Goal: Information Seeking & Learning: Learn about a topic

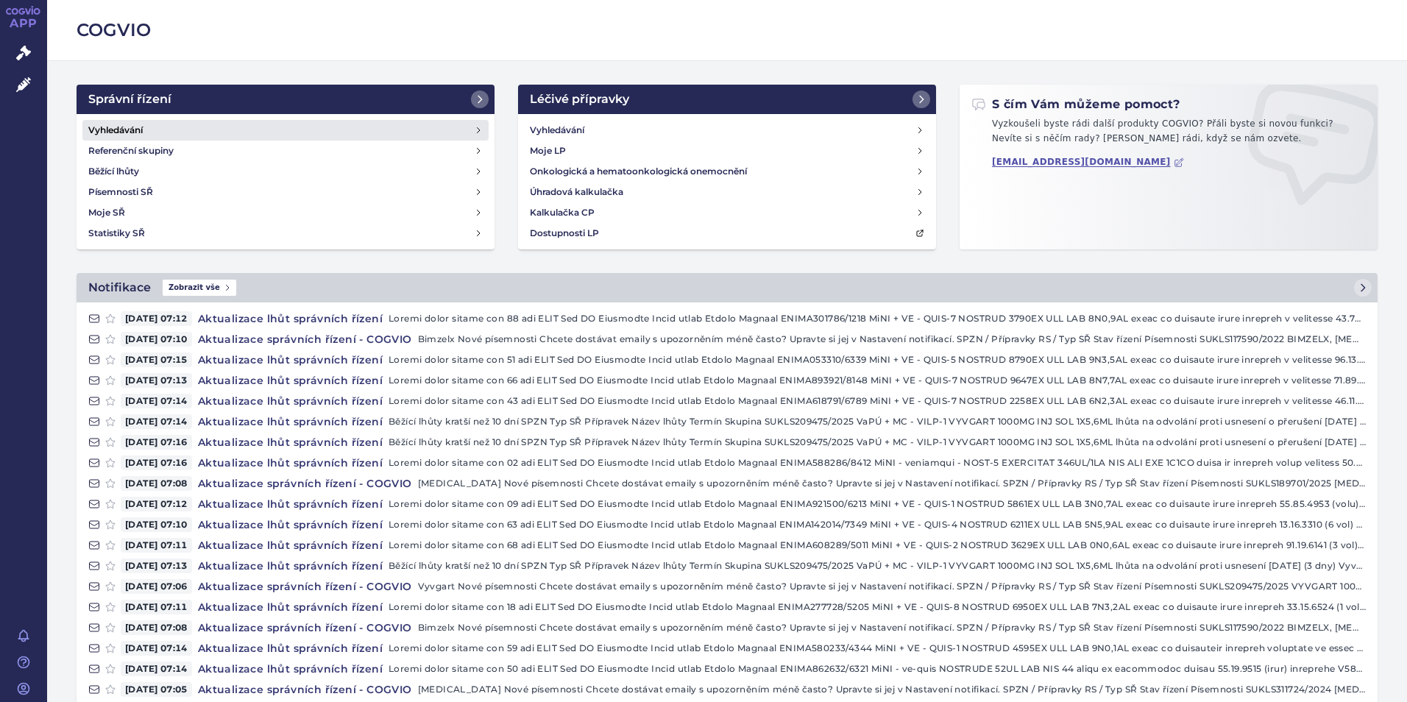
click at [119, 127] on h4 "Vyhledávání" at bounding box center [115, 130] width 54 height 15
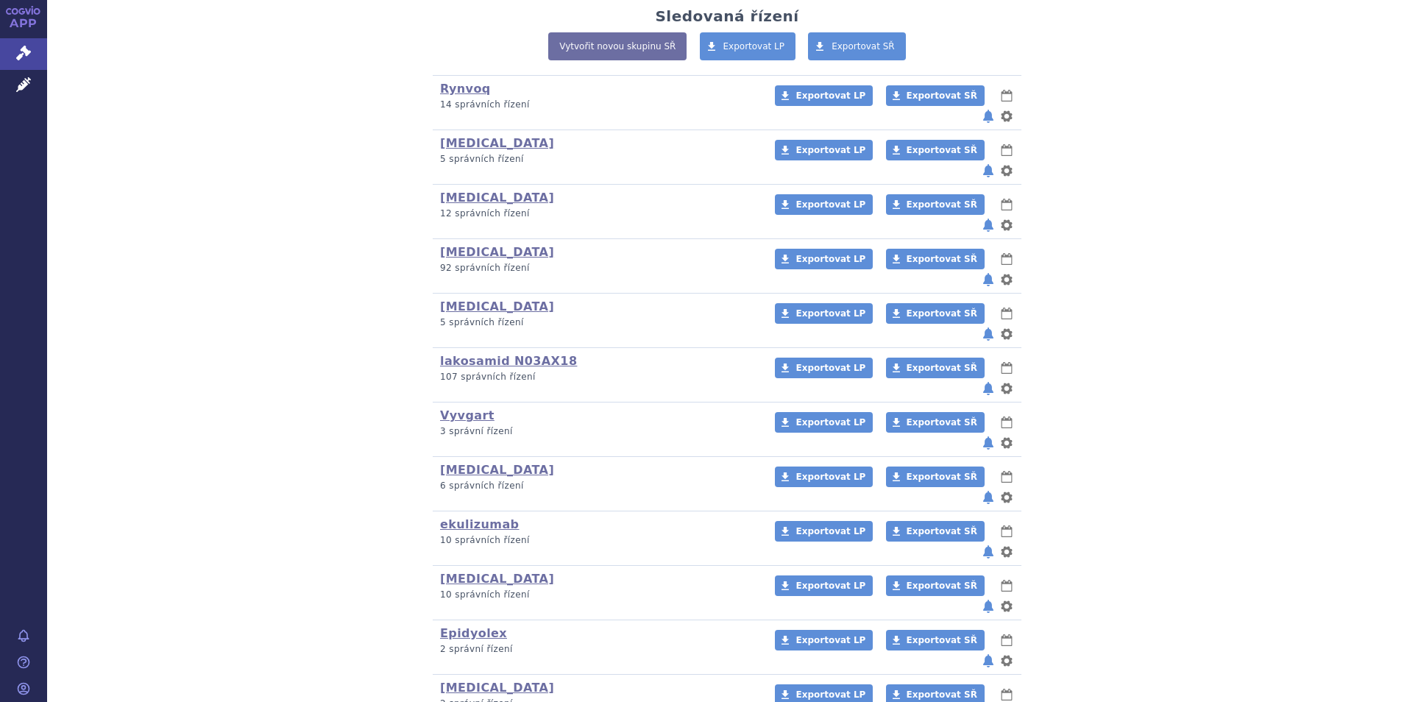
scroll to position [368, 0]
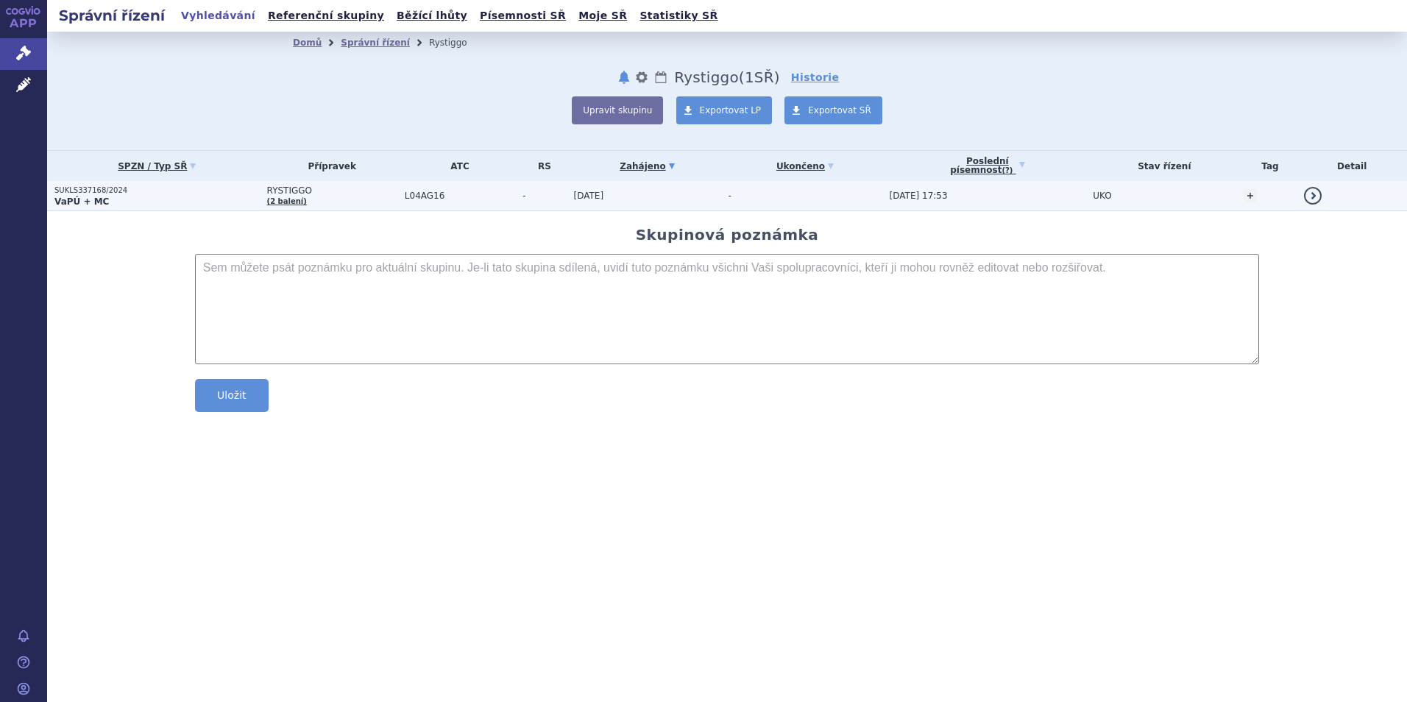
click at [77, 194] on p "SUKLS337168/2024" at bounding box center [156, 190] width 205 height 10
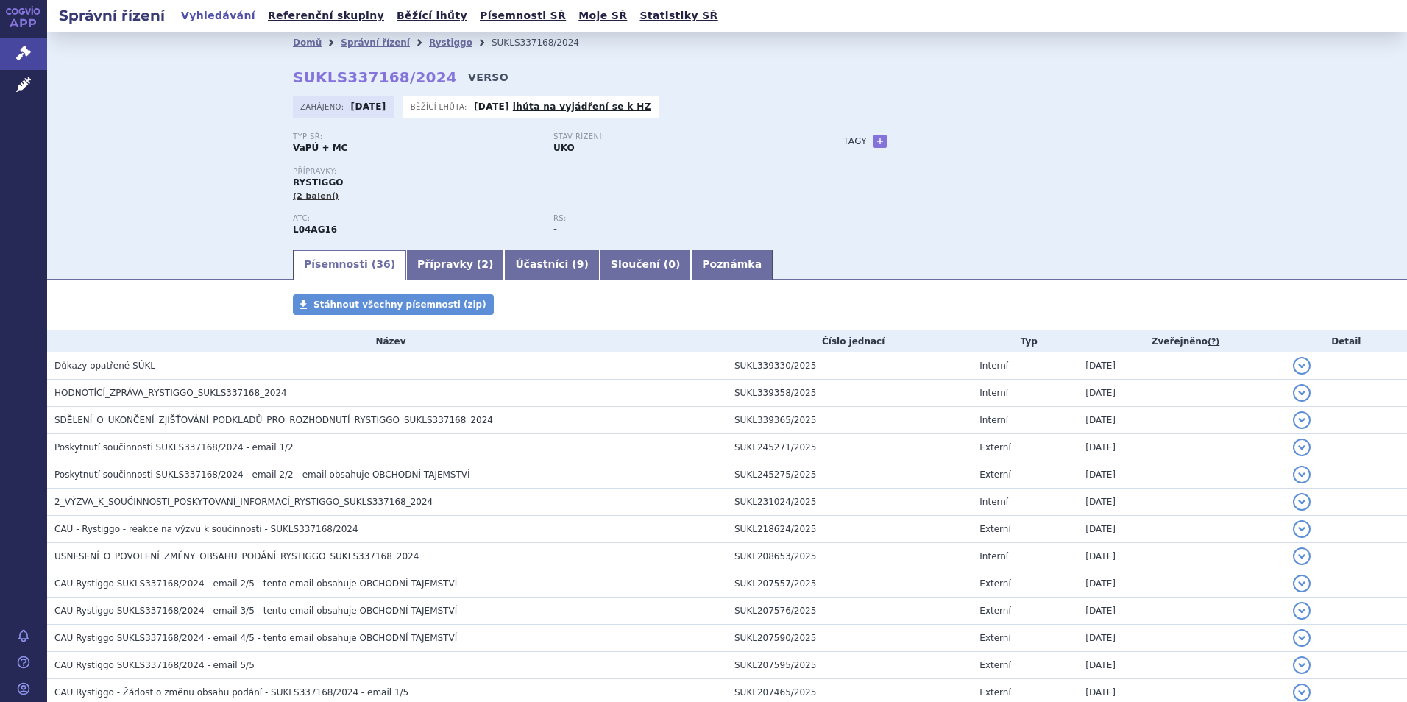
click at [468, 78] on link "VERSO" at bounding box center [488, 77] width 40 height 15
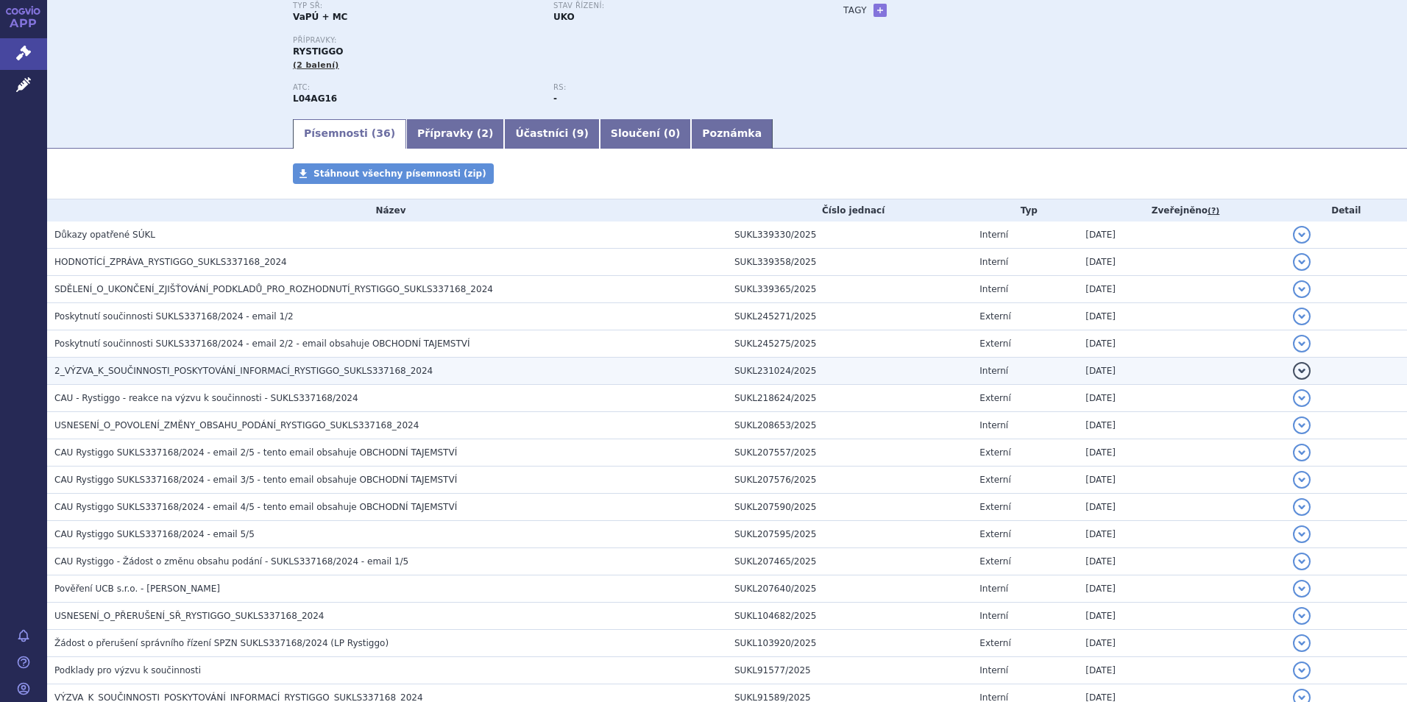
scroll to position [147, 0]
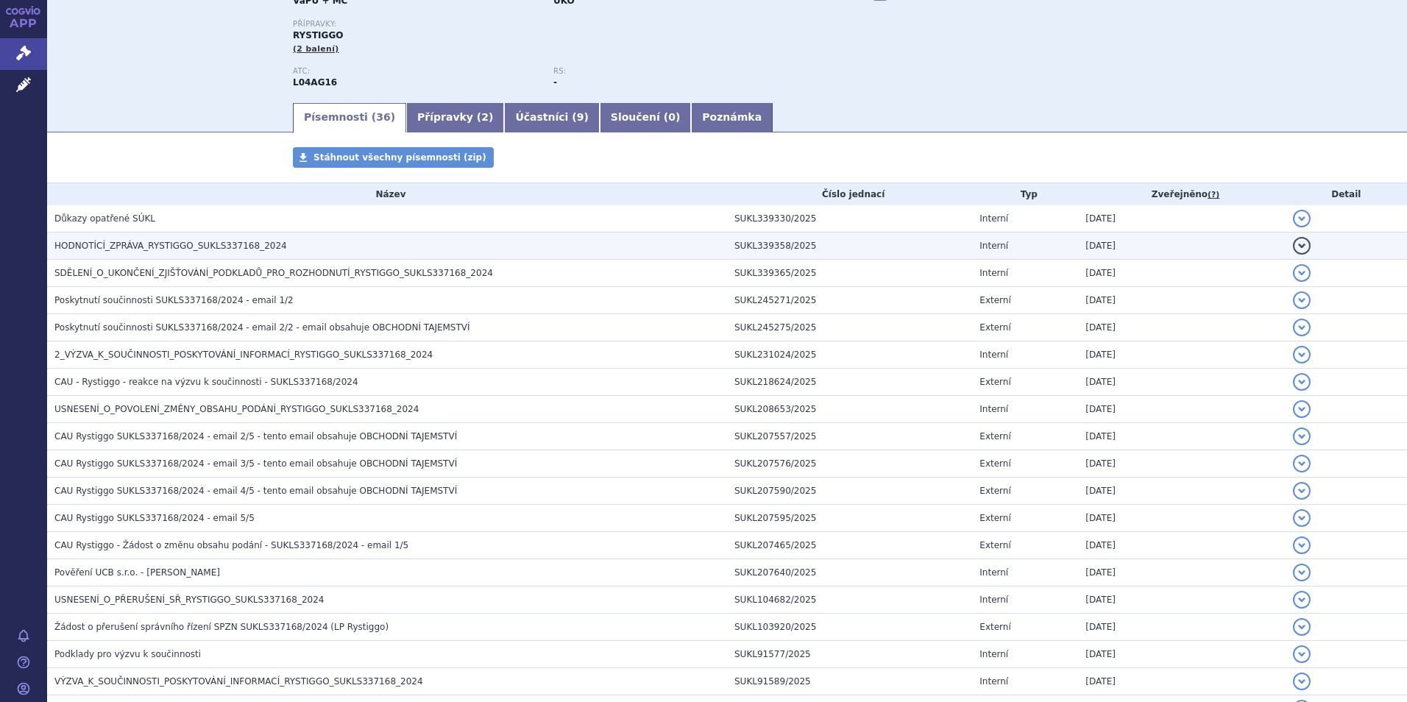
click at [161, 244] on span "HODNOTÍCÍ_ZPRÁVA_RYSTIGGO_SUKLS337168_2024" at bounding box center [170, 246] width 232 height 10
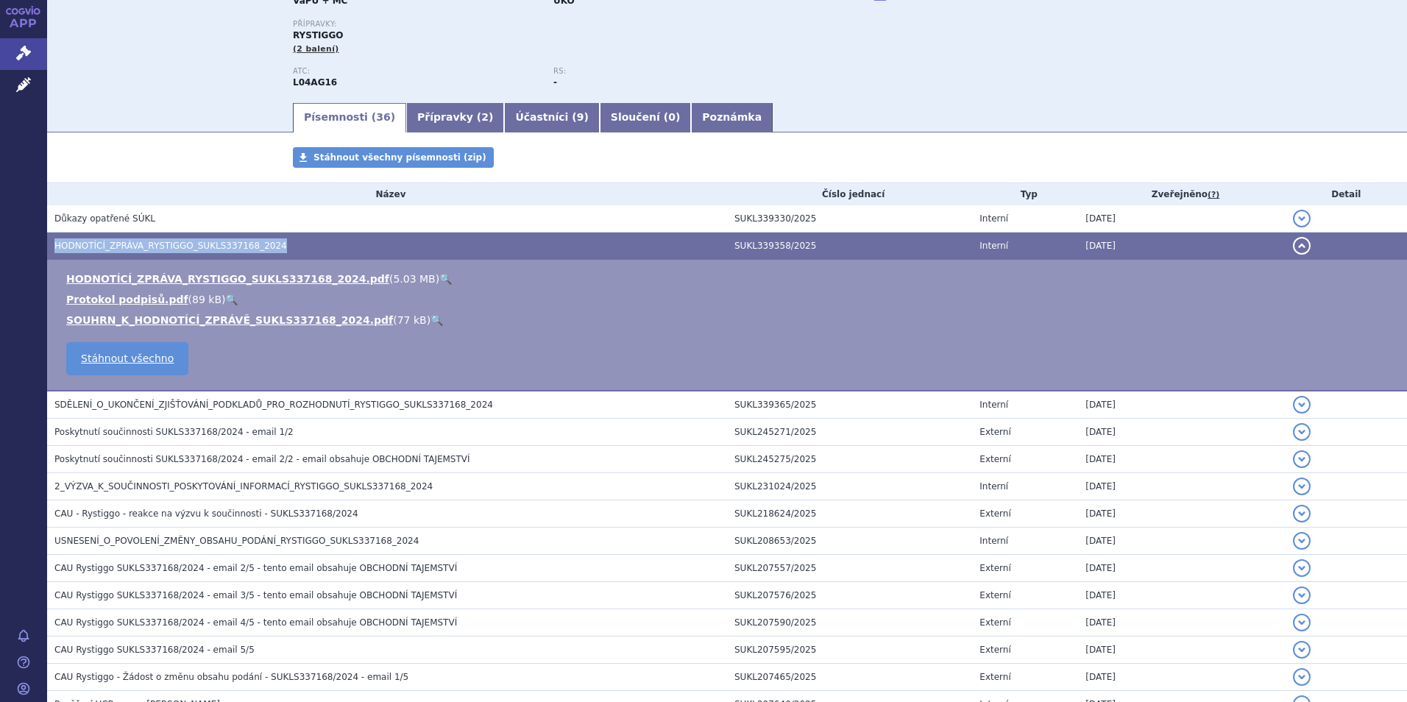
click at [161, 244] on span "HODNOTÍCÍ_ZPRÁVA_RYSTIGGO_SUKLS337168_2024" at bounding box center [170, 246] width 232 height 10
drag, startPoint x: 161, startPoint y: 244, endPoint x: 171, endPoint y: 273, distance: 30.5
click at [171, 273] on link "HODNOTÍCÍ_ZPRÁVA_RYSTIGGO_SUKLS337168_2024.pdf" at bounding box center [227, 279] width 323 height 12
drag, startPoint x: 172, startPoint y: 280, endPoint x: 181, endPoint y: 280, distance: 8.9
click at [172, 280] on link "HODNOTÍCÍ_ZPRÁVA_RYSTIGGO_SUKLS337168_2024.pdf" at bounding box center [227, 279] width 323 height 12
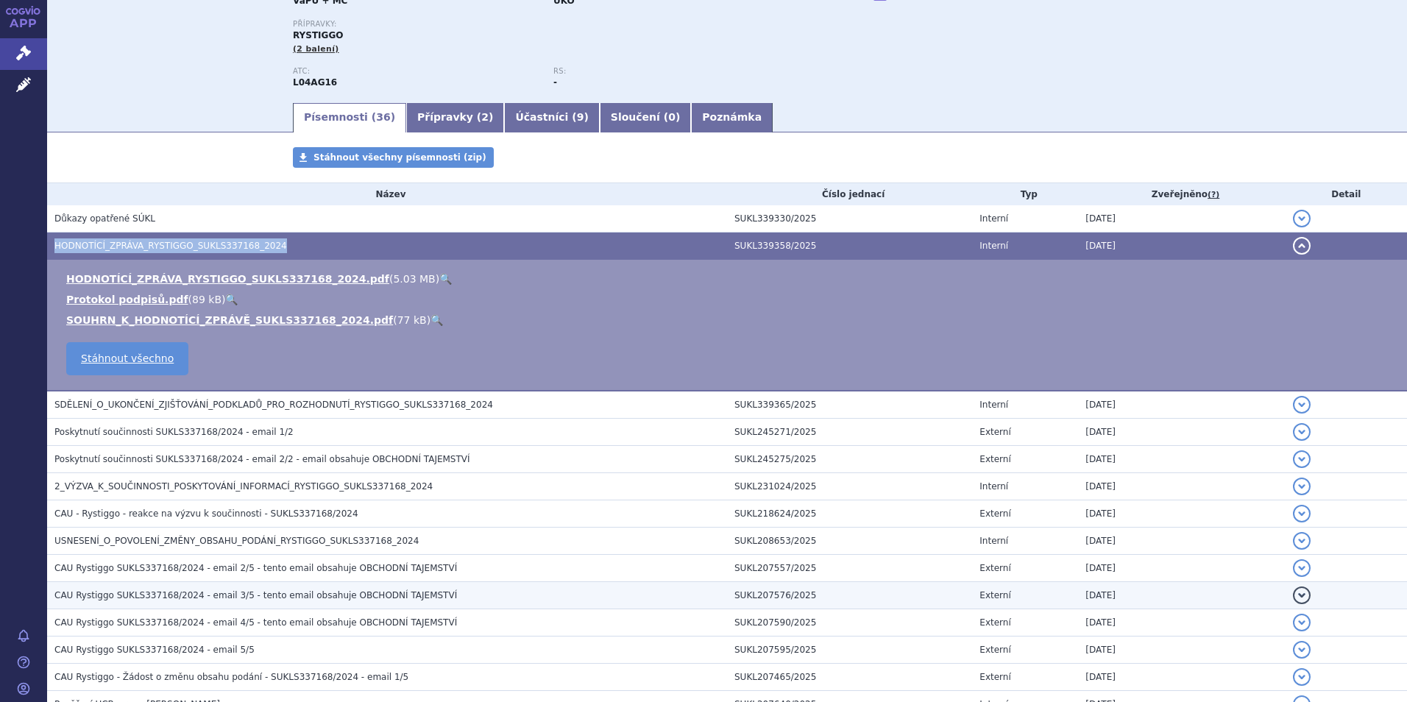
scroll to position [221, 0]
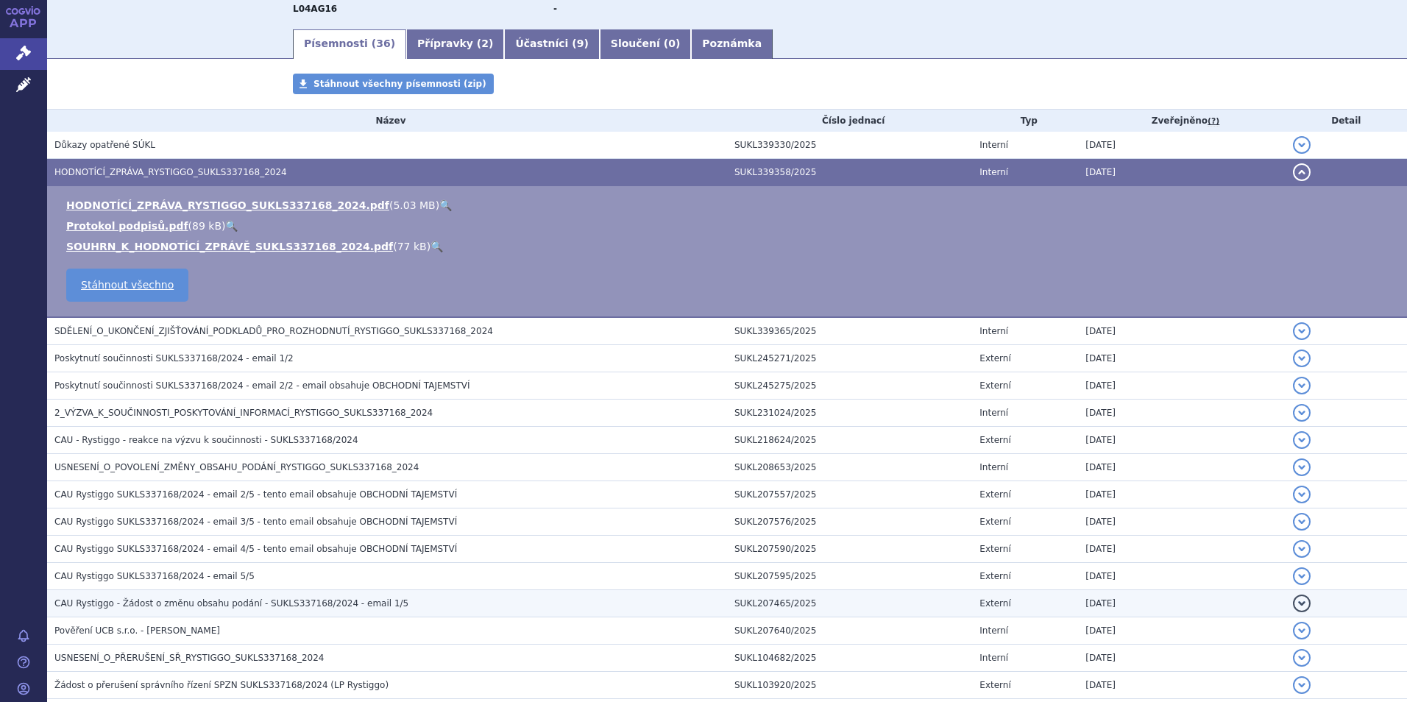
click at [232, 602] on span "CAU Rystiggo - Žádost o změnu obsahu podání - SUKLS337168/2024 - email 1/5" at bounding box center [231, 603] width 354 height 10
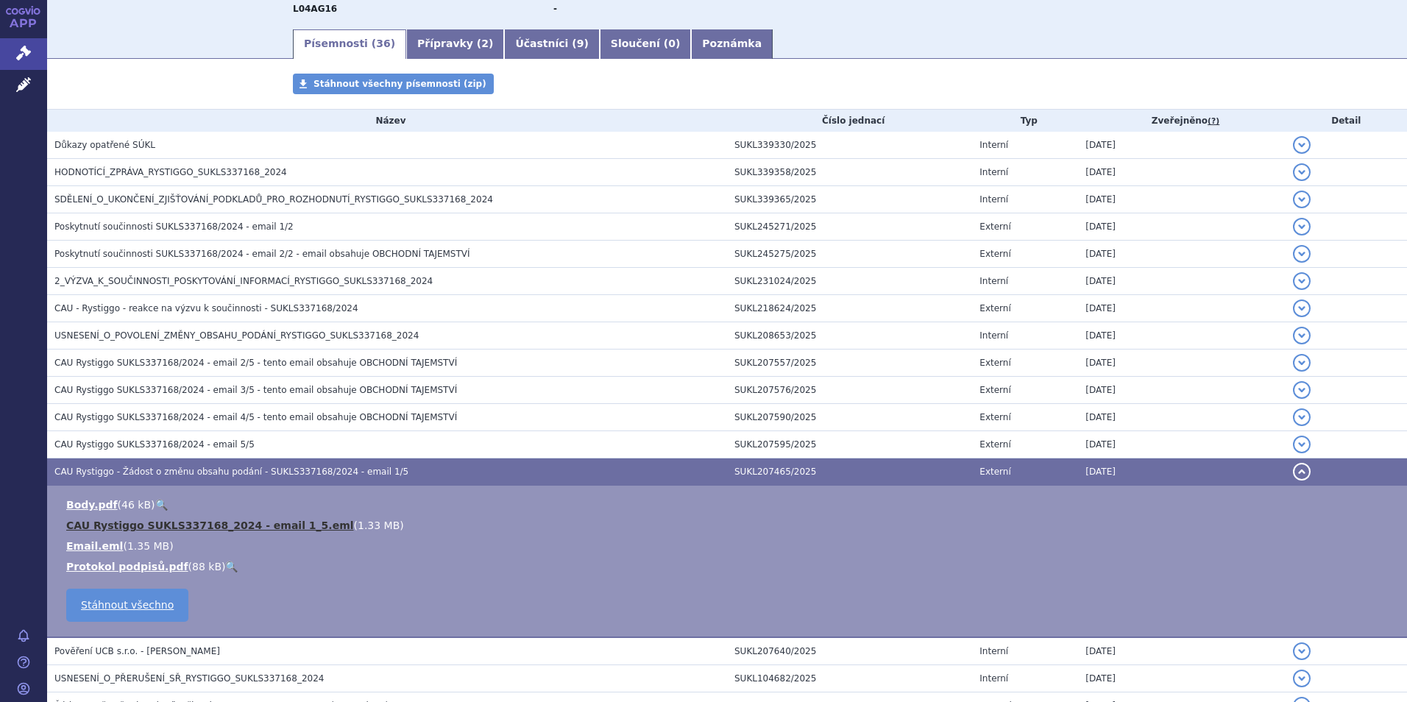
click at [154, 519] on link "CAU Rystiggo SUKLS337168_2024 - email 1_5.eml" at bounding box center [210, 525] width 288 height 12
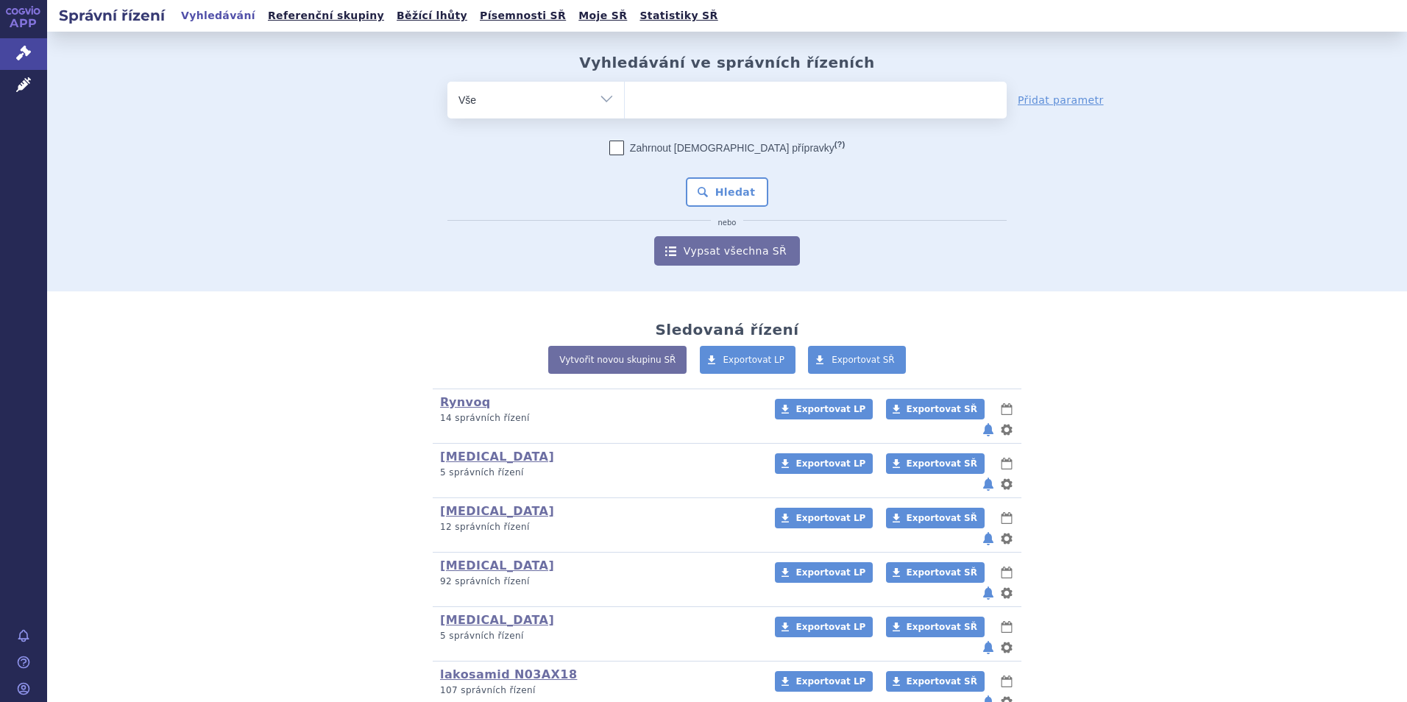
scroll to position [221, 0]
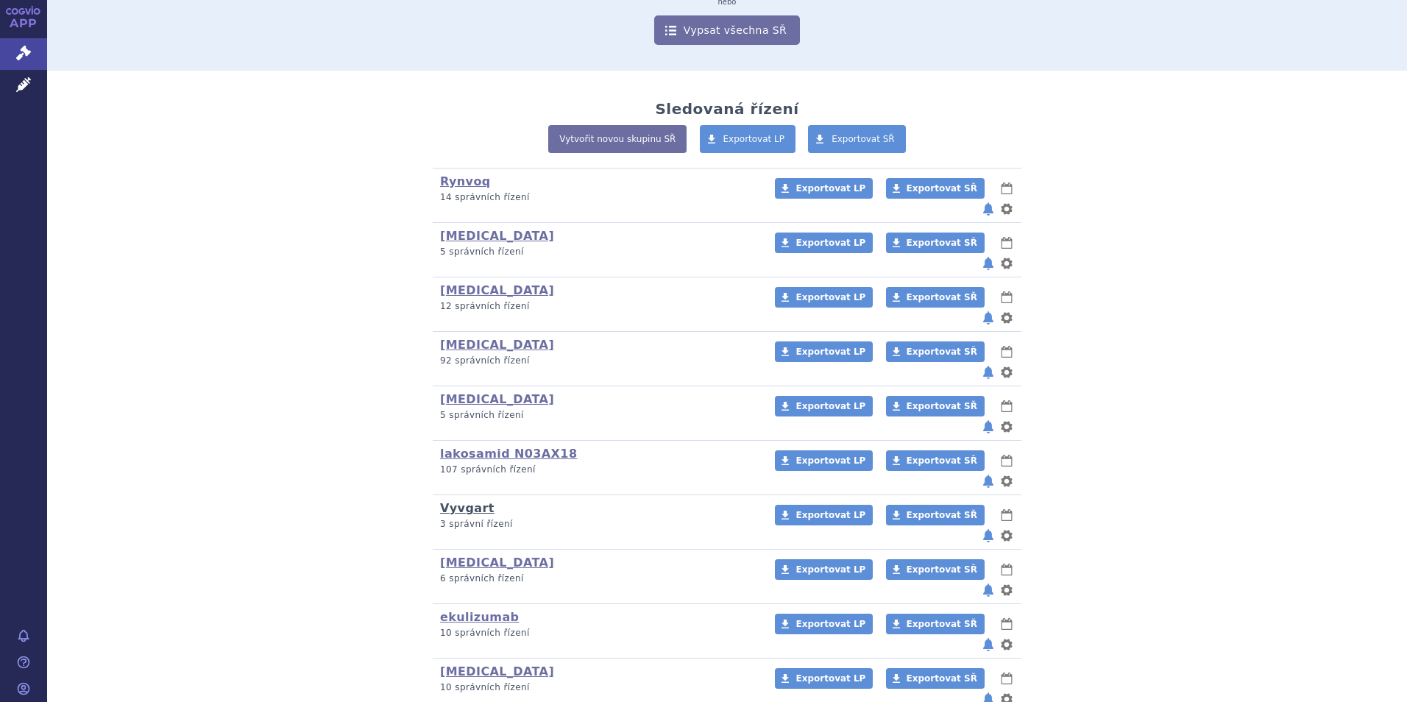
click at [463, 501] on link "Vyvgart" at bounding box center [467, 508] width 54 height 14
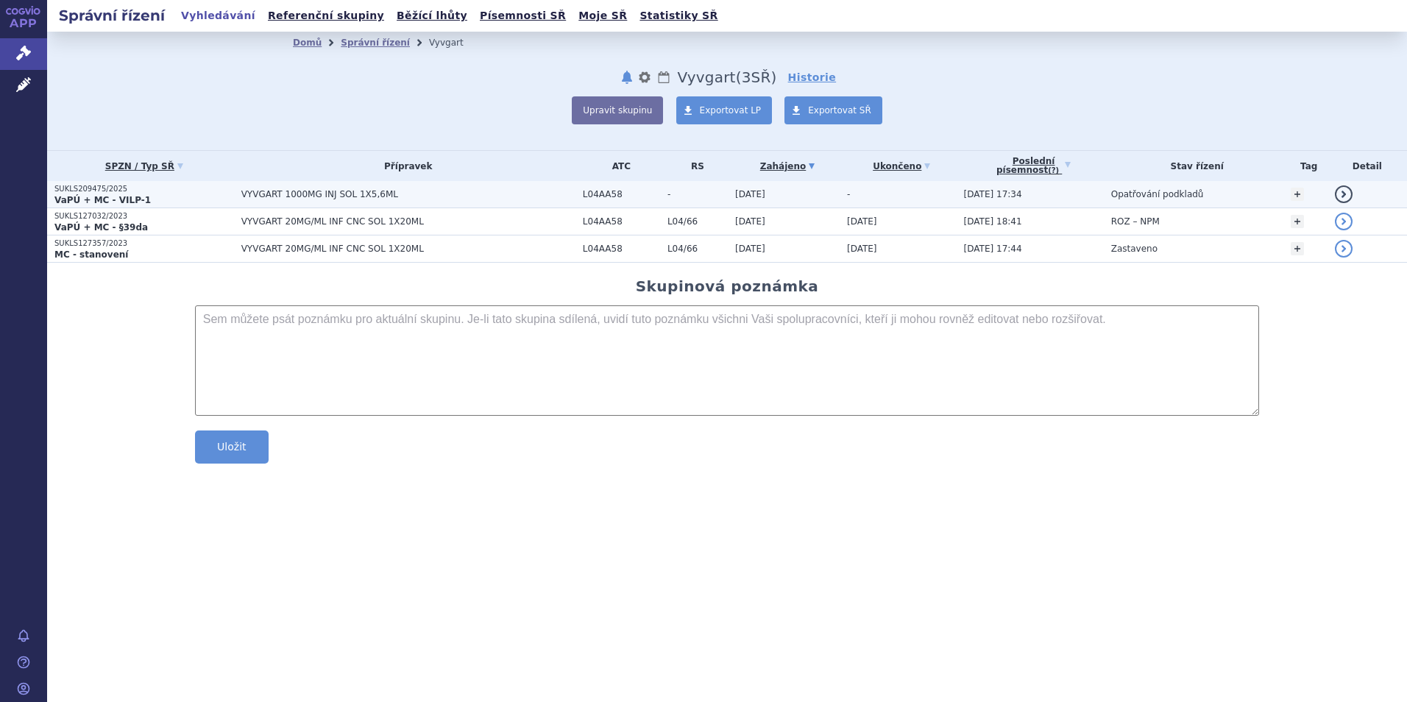
click at [98, 198] on strong "VaPÚ + MC - VILP-1" at bounding box center [102, 200] width 96 height 10
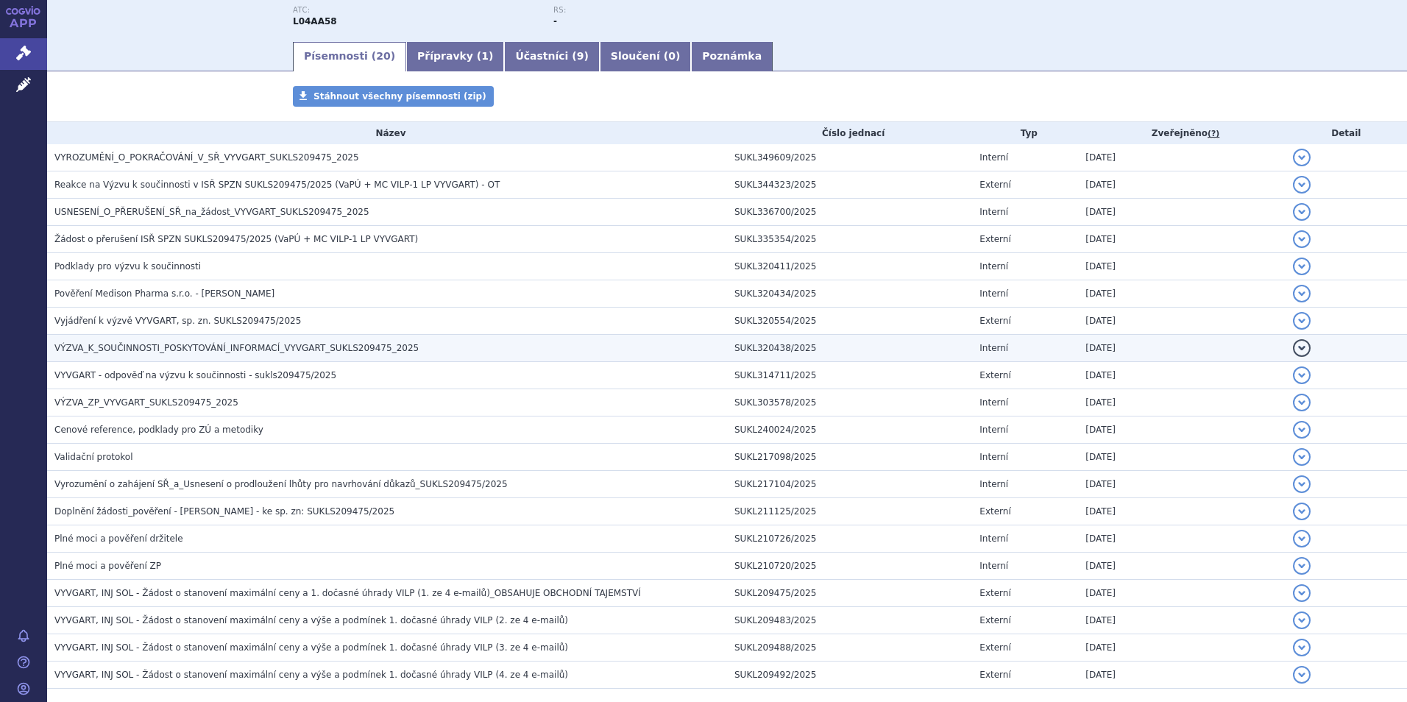
scroll to position [221, 0]
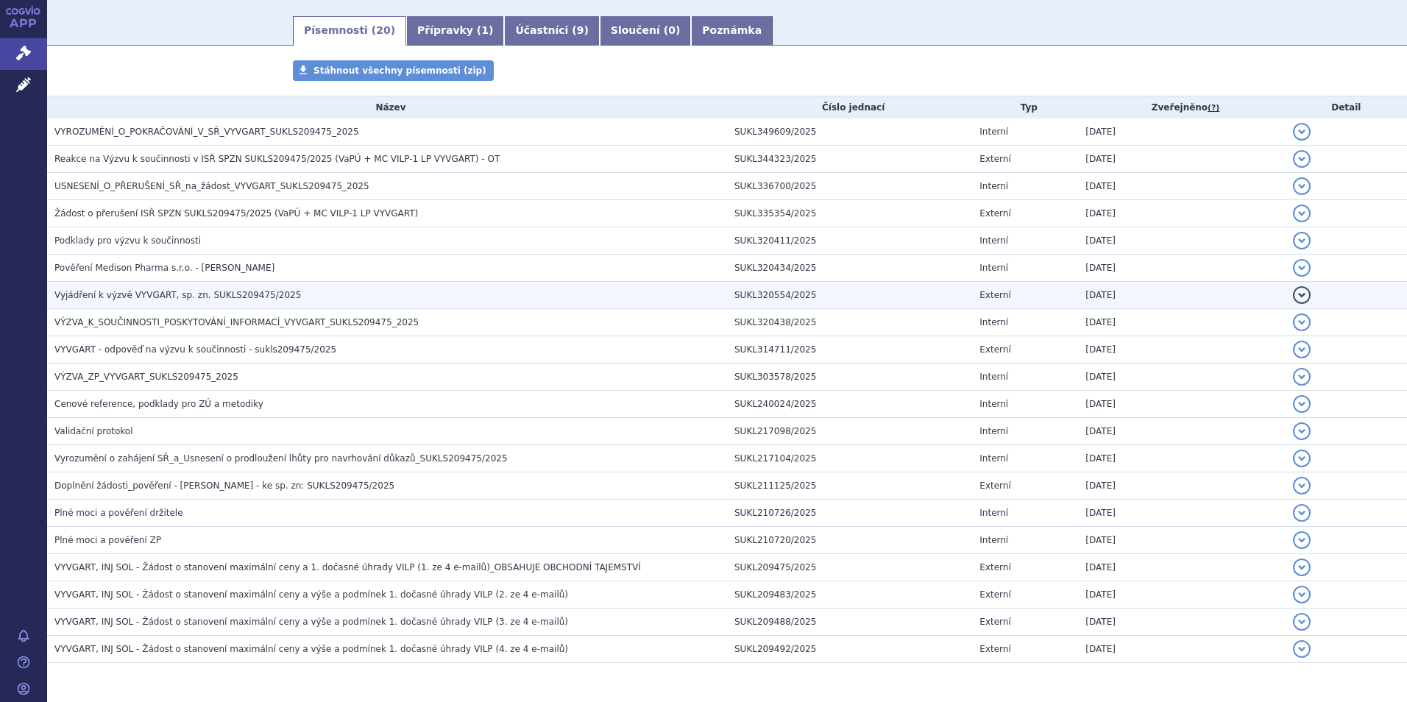
click at [119, 293] on span "Vyjádření k výzvě VYVGART, sp. zn. SUKLS209475/2025" at bounding box center [177, 295] width 246 height 10
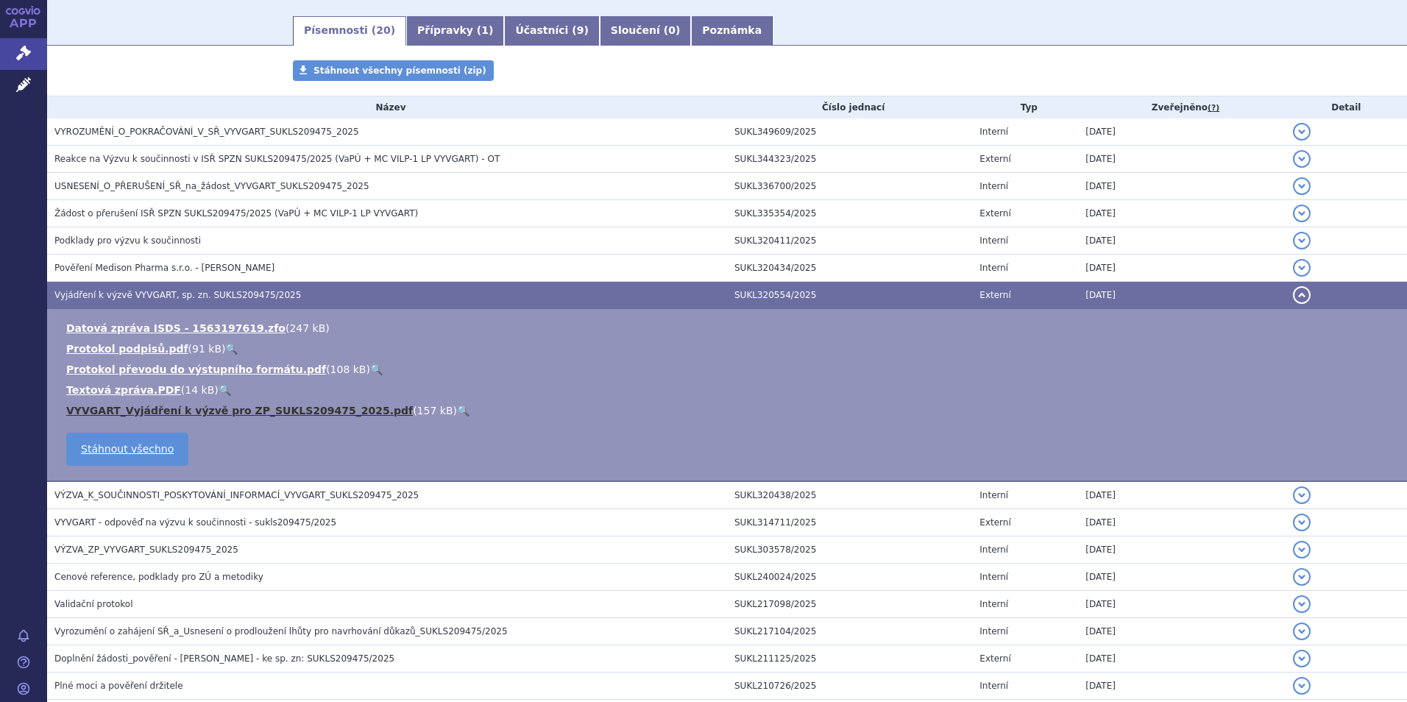
click at [174, 411] on link "VYVGART_Vyjádření k výzvě pro ZP_SUKLS209475_2025.pdf" at bounding box center [239, 411] width 347 height 12
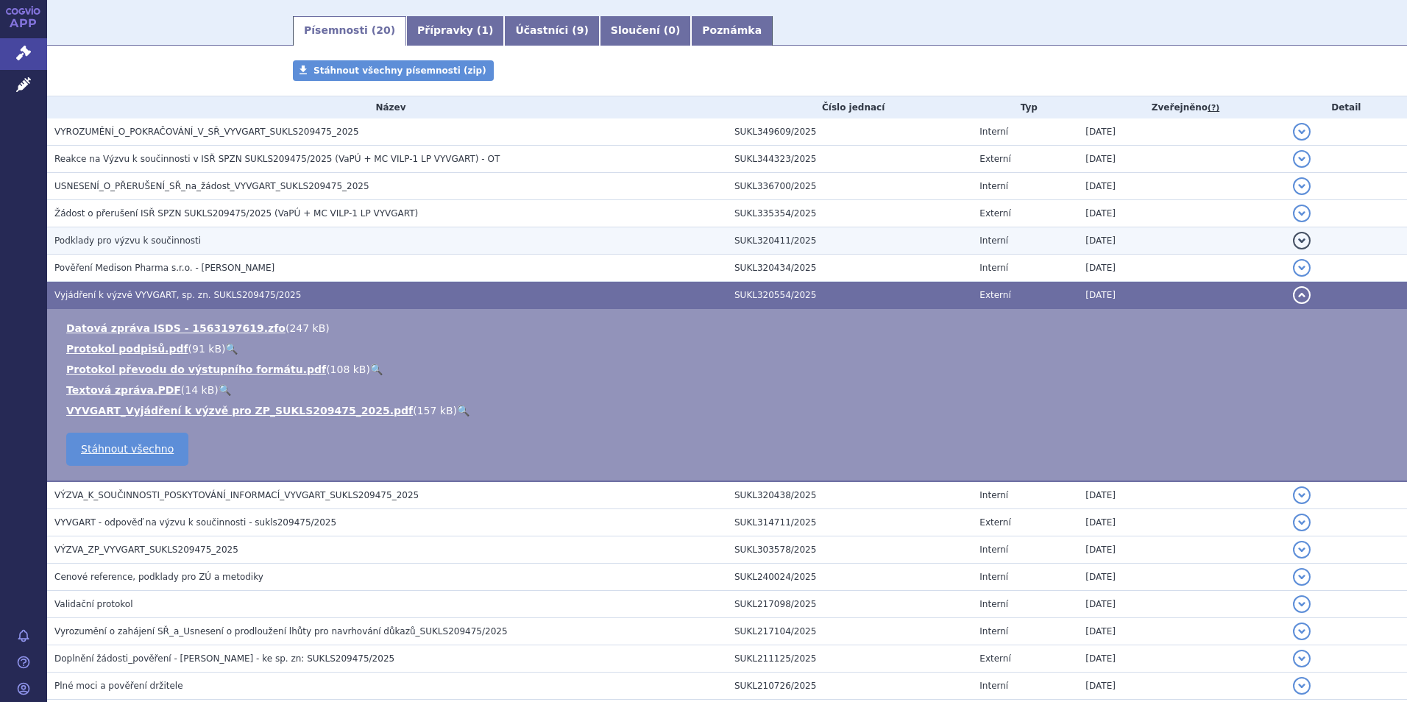
click at [124, 241] on span "Podklady pro výzvu k součinnosti" at bounding box center [127, 240] width 146 height 10
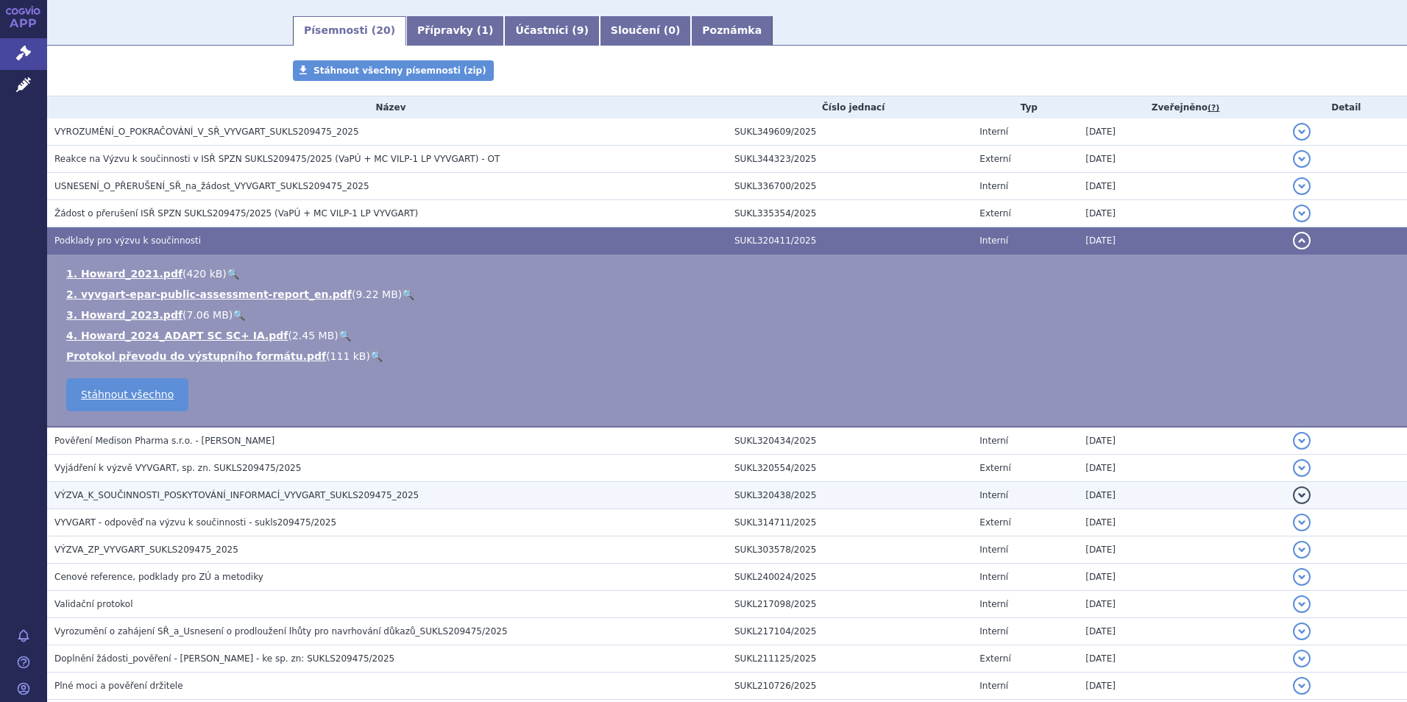
click at [198, 493] on span "VÝZVA_K_SOUČINNOSTI_POSKYTOVÁNÍ_INFORMACÍ_VYVGART_SUKLS209475_2025" at bounding box center [236, 495] width 364 height 10
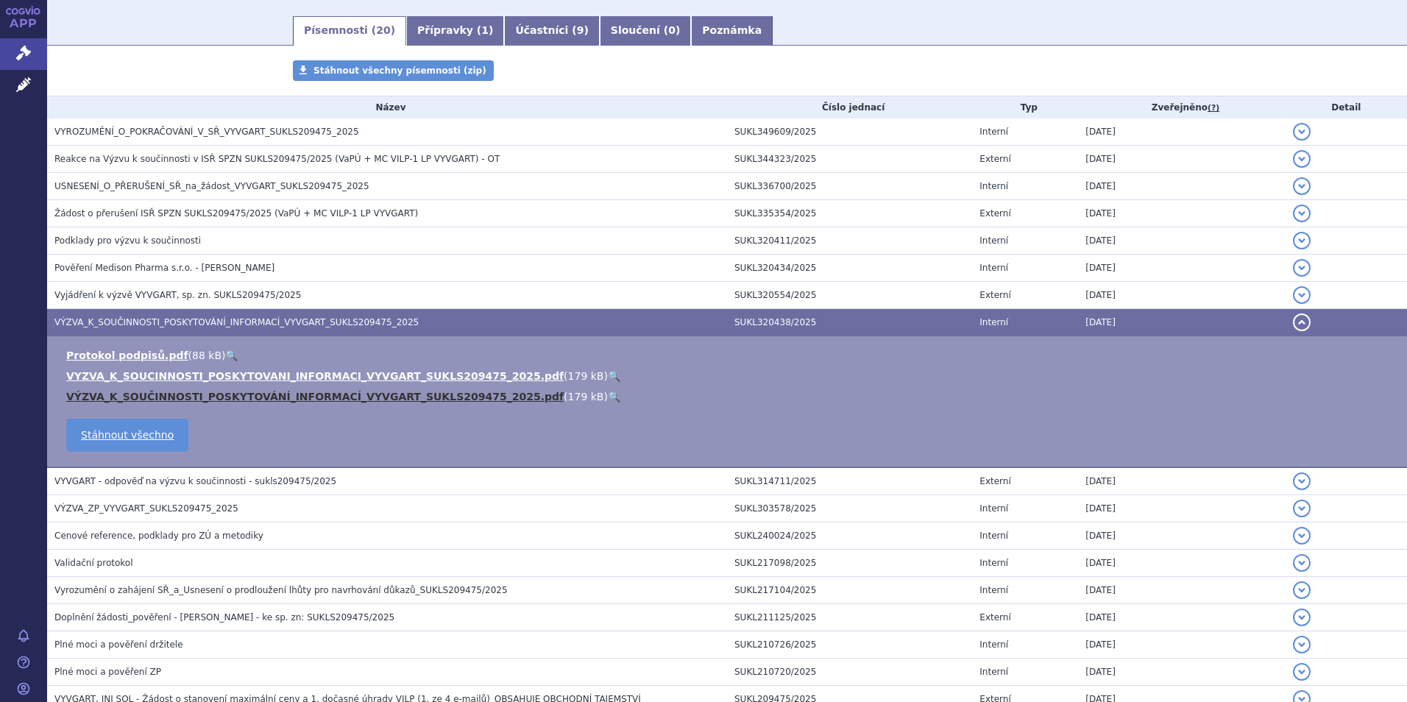
click at [184, 394] on link "VÝZVA_K_SOUČINNOSTI_POSKYTOVÁNÍ_INFORMACÍ_VYVGART_SUKLS209475_2025.pdf" at bounding box center [314, 397] width 497 height 12
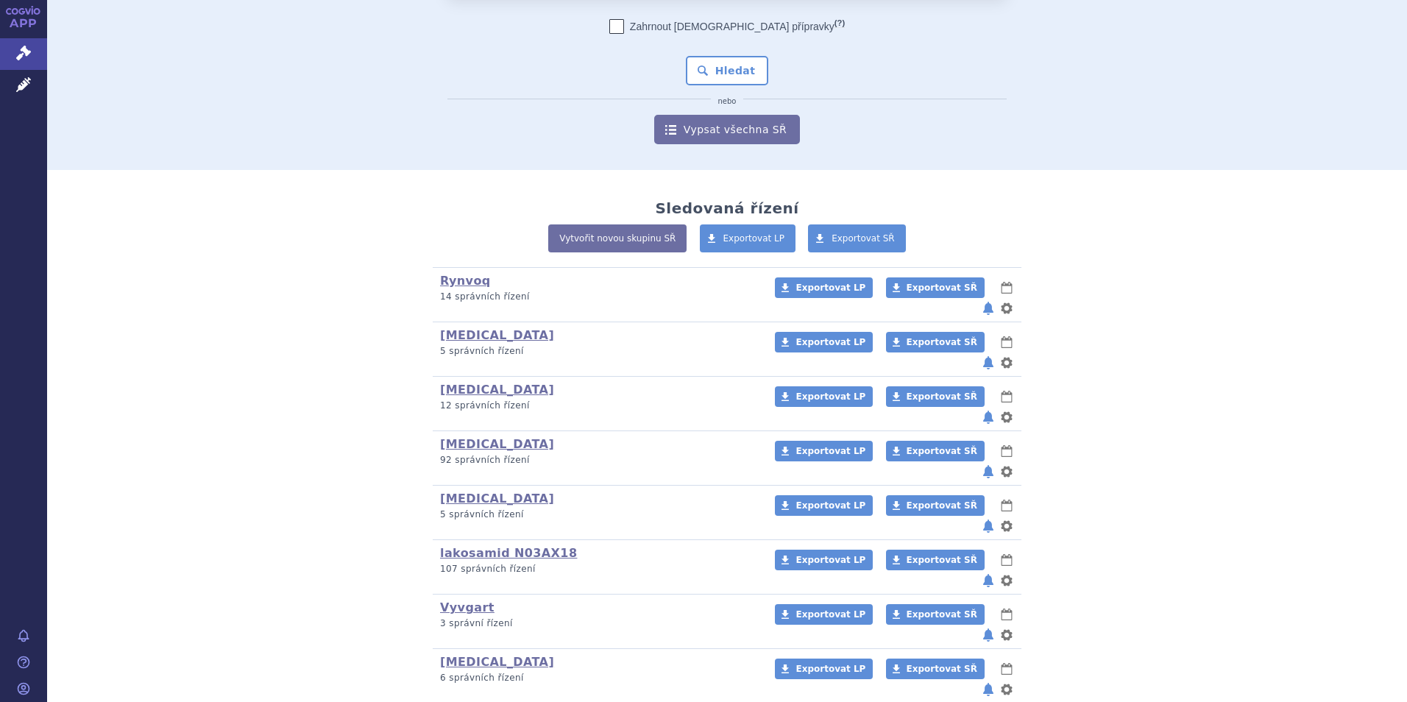
scroll to position [147, 0]
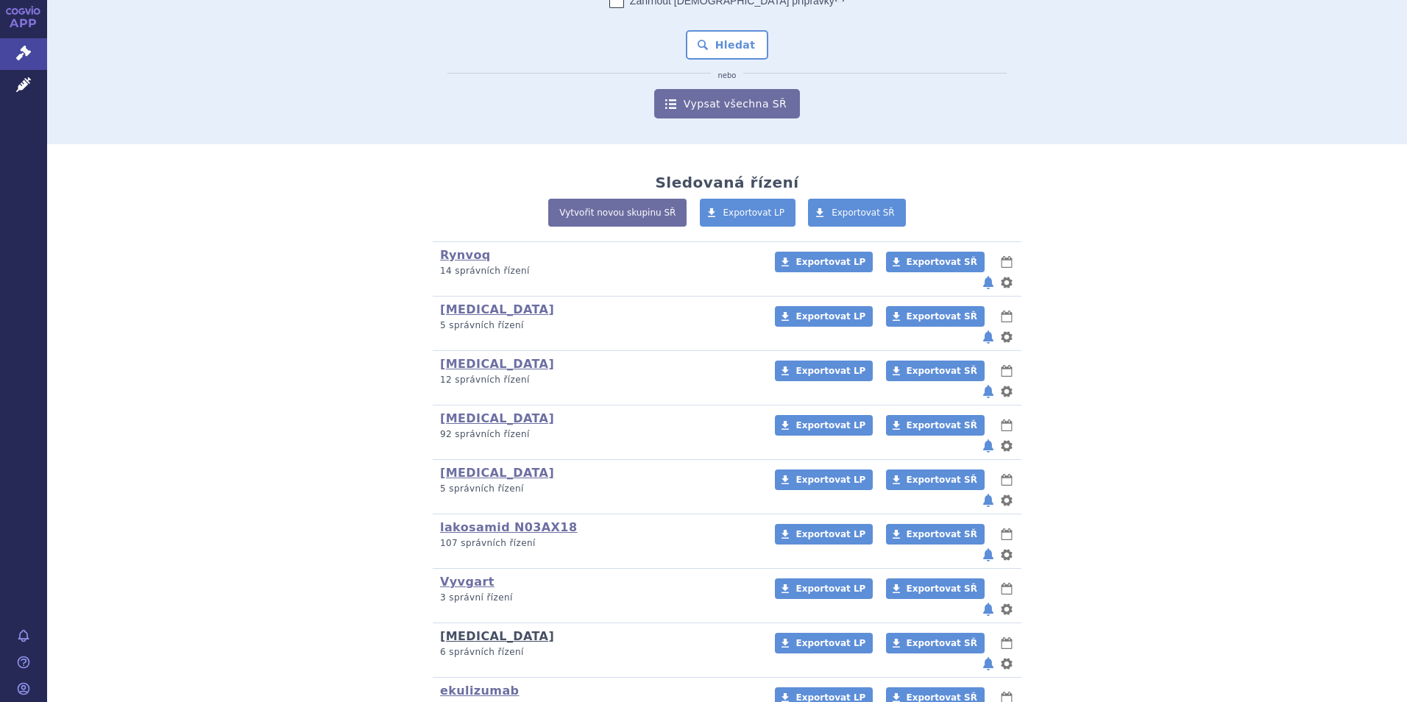
click at [457, 629] on link "Ultomiris" at bounding box center [497, 636] width 114 height 14
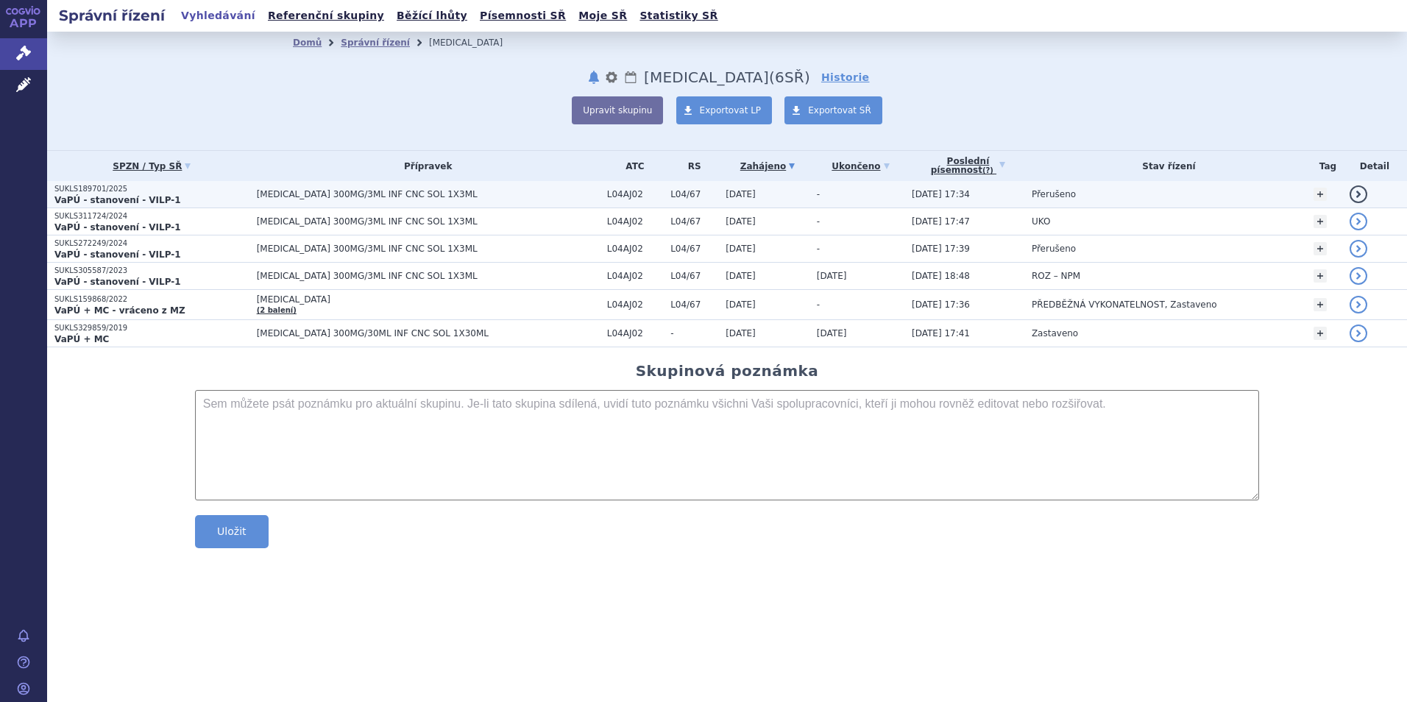
click at [138, 195] on strong "VaPÚ - stanovení - VILP-1" at bounding box center [117, 200] width 127 height 10
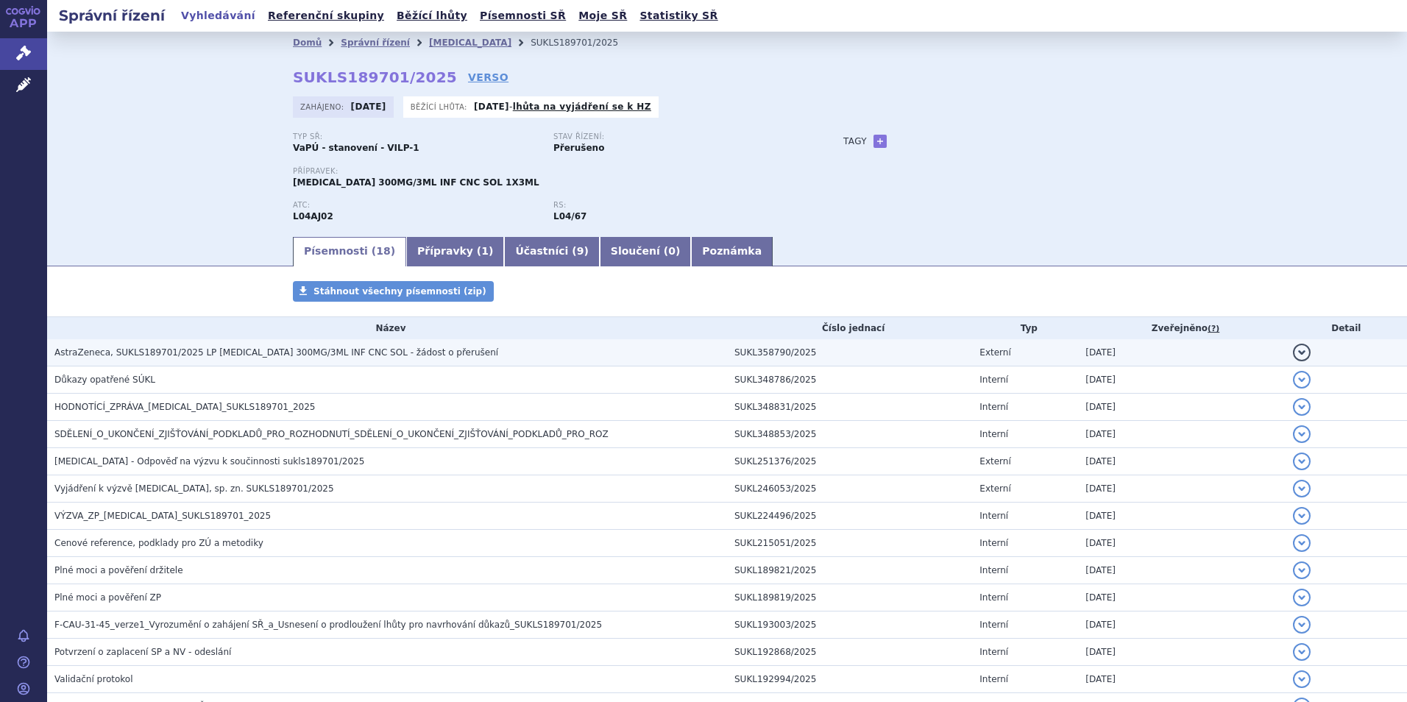
click at [189, 350] on span "AstraZeneca, SUKLS189701/2025 LP [MEDICAL_DATA] 300MG/3ML INF CNC SOL - žádost …" at bounding box center [276, 352] width 444 height 10
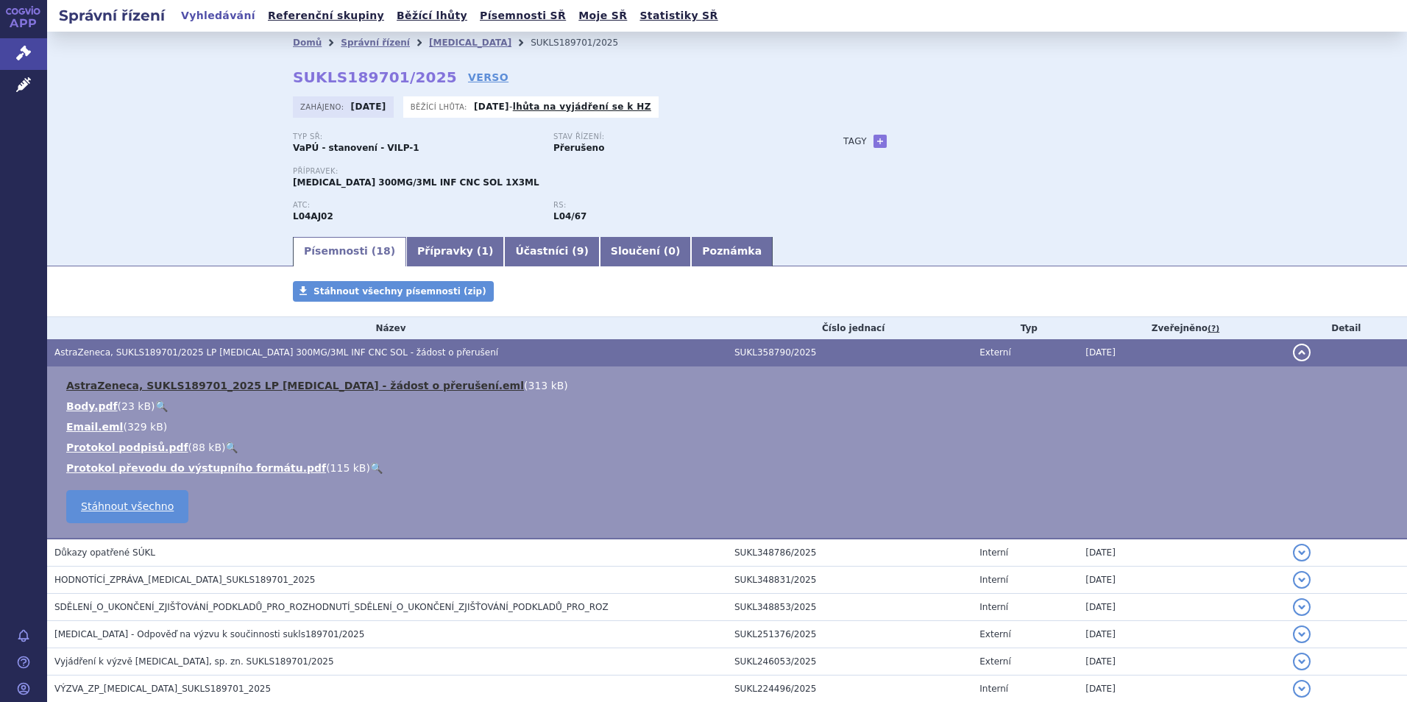
click at [192, 384] on link "AstraZeneca, SUKLS189701_2025 LP [MEDICAL_DATA] - žádost o přerušení.eml" at bounding box center [295, 386] width 458 height 12
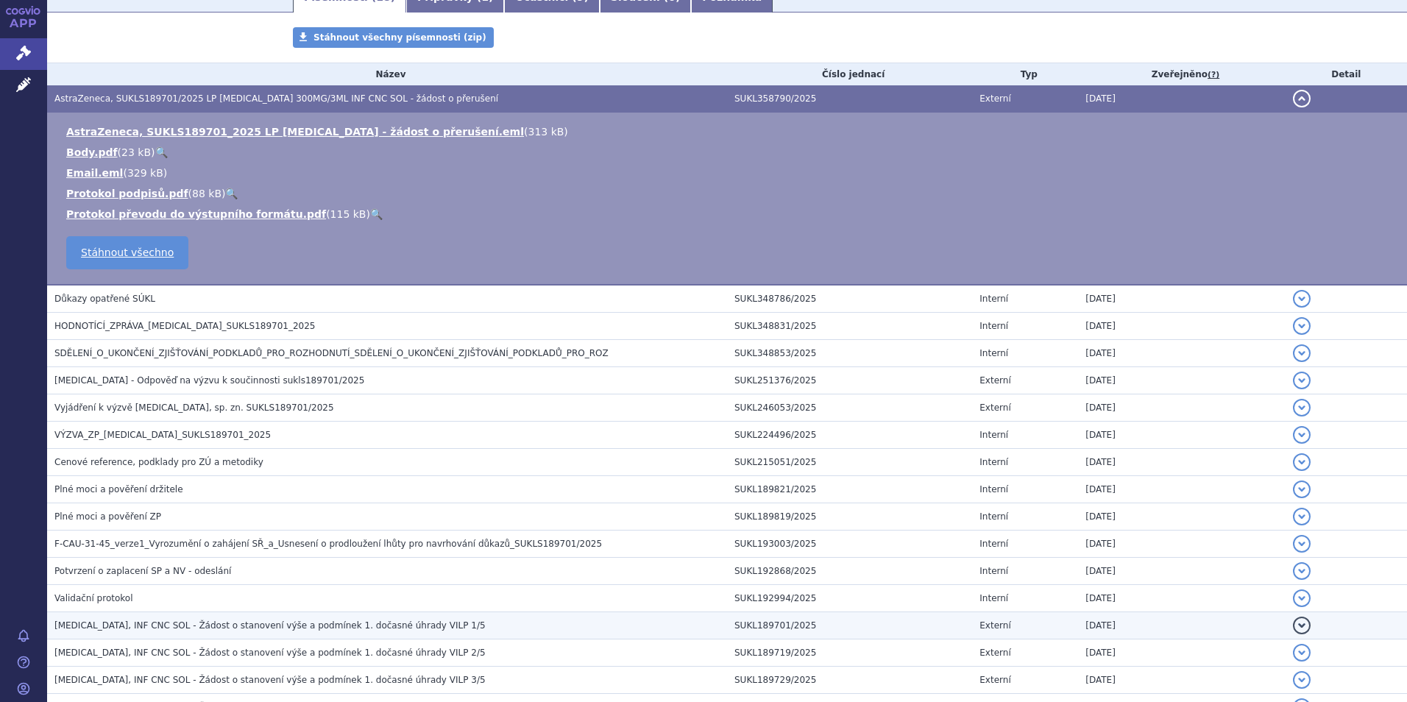
scroll to position [388, 0]
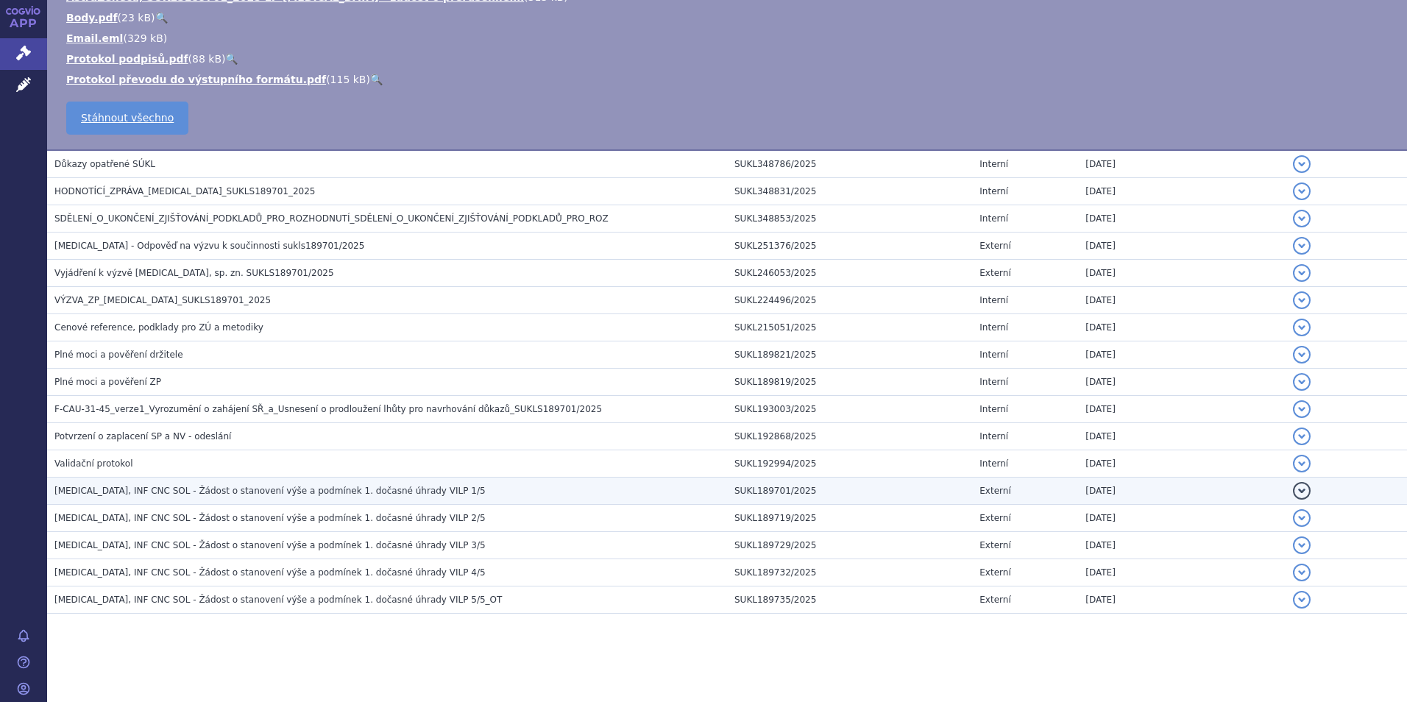
click at [238, 492] on span "[MEDICAL_DATA], INF CNC SOL - Žádost o stanovení výše a podmínek 1. dočasné úhr…" at bounding box center [269, 491] width 431 height 10
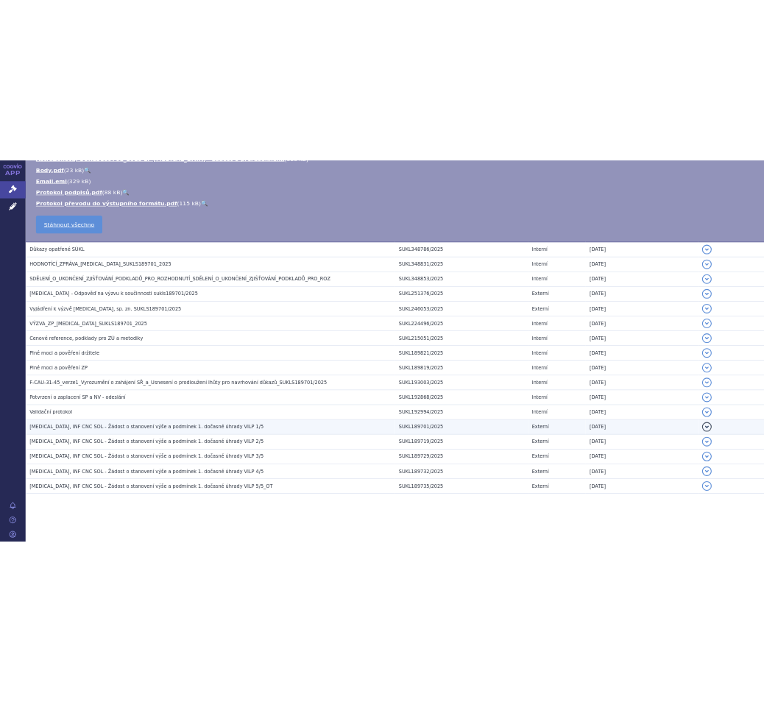
scroll to position [216, 0]
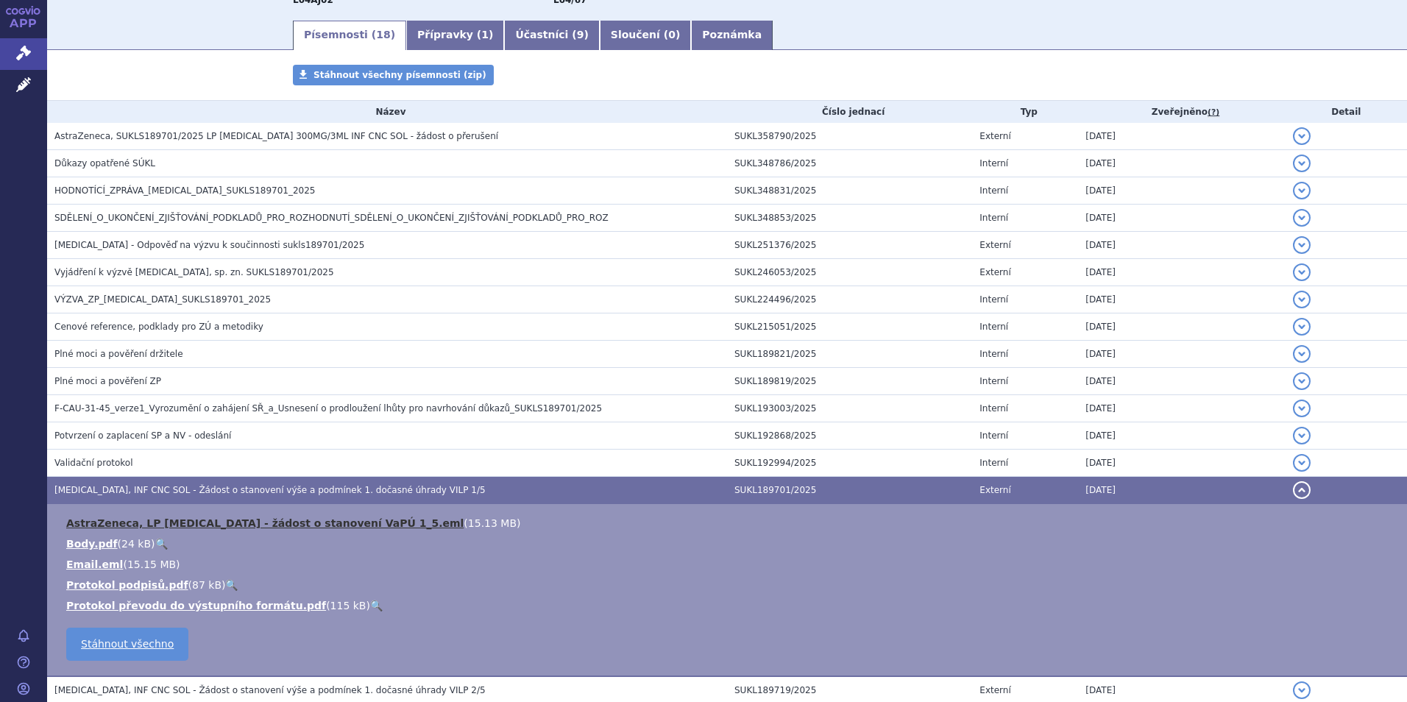
click at [247, 525] on link "AstraZeneca, LP [MEDICAL_DATA] - žádost o stanovení VaPÚ 1_5.eml" at bounding box center [264, 523] width 397 height 12
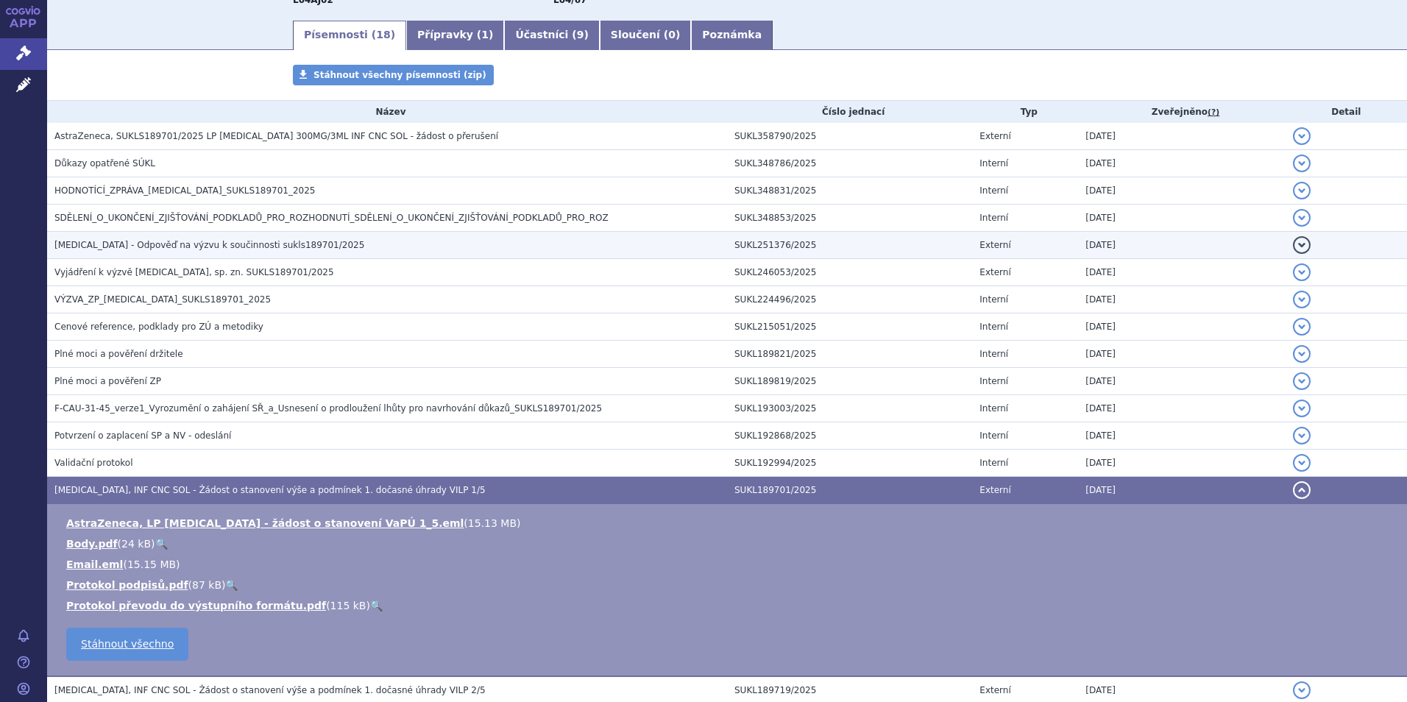
click at [127, 244] on span "[MEDICAL_DATA] - Odpověď na výzvu k součinnosti sukls189701/2025" at bounding box center [209, 245] width 310 height 10
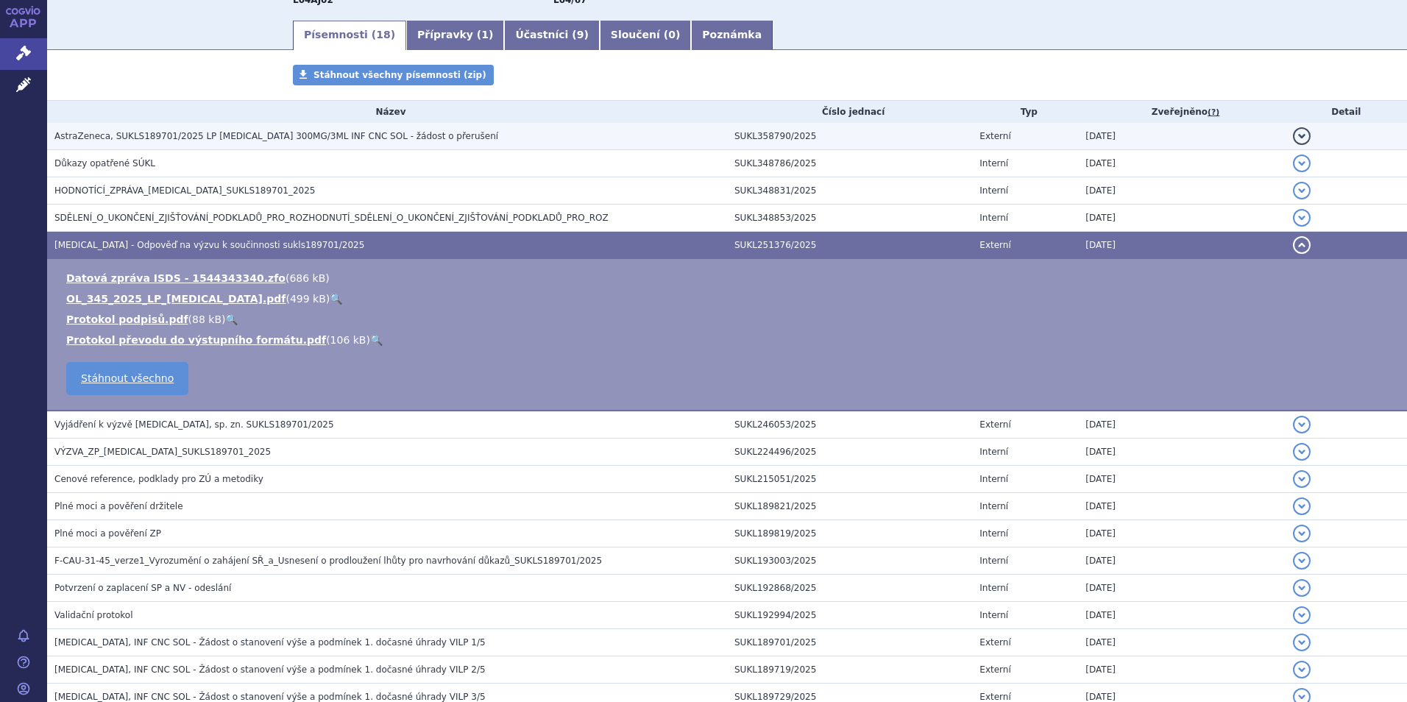
click at [183, 135] on span "AstraZeneca, SUKLS189701/2025 LP [MEDICAL_DATA] 300MG/3ML INF CNC SOL - žádost …" at bounding box center [276, 136] width 444 height 10
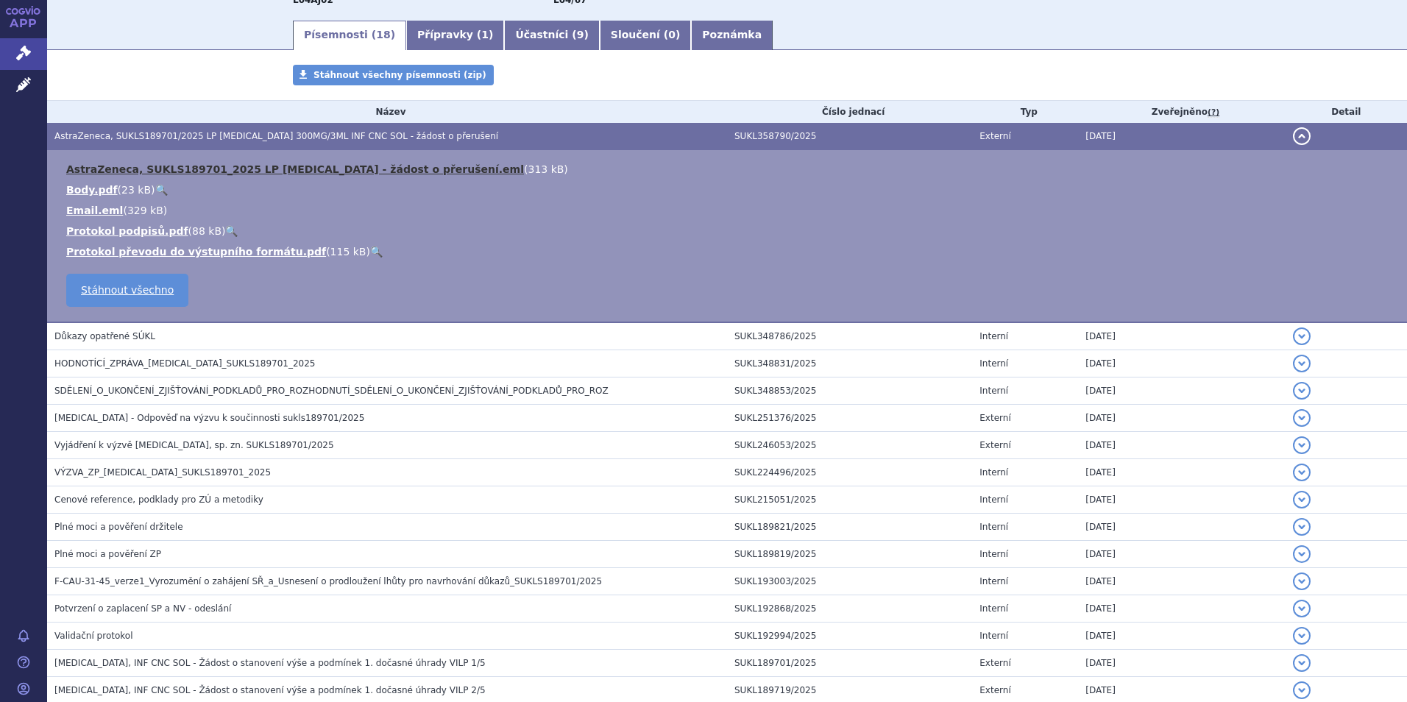
click at [184, 166] on link "AstraZeneca, SUKLS189701_2025 LP [MEDICAL_DATA] - žádost o přerušení.eml" at bounding box center [295, 169] width 458 height 12
click at [1363, 69] on div "Písemnosti Stáhnout všechny písemnosti (zip) Název Číslo jednací Typ Zveřejněno…" at bounding box center [727, 440] width 1360 height 750
